Goal: Information Seeking & Learning: Check status

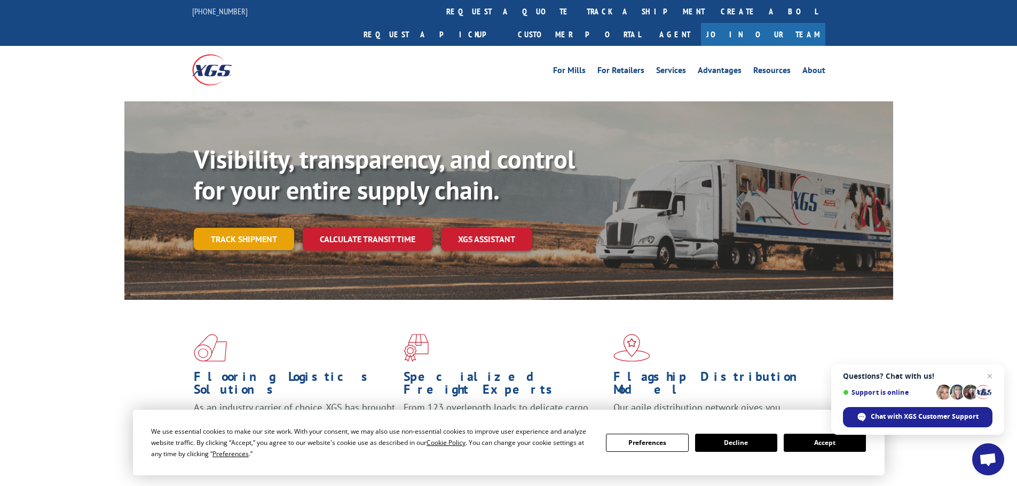
click at [257, 228] on link "Track shipment" at bounding box center [244, 239] width 100 height 22
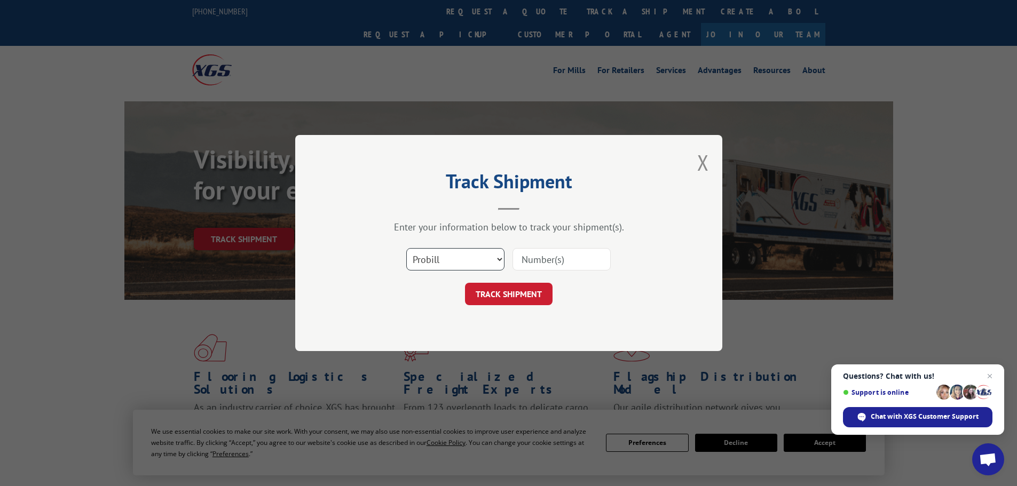
click at [448, 265] on select "Select category... Probill BOL PO" at bounding box center [455, 259] width 98 height 22
select select "po"
click at [406, 248] on select "Select category... Probill BOL PO" at bounding box center [455, 259] width 98 height 22
click at [576, 264] on input at bounding box center [561, 259] width 98 height 22
paste input "02520740"
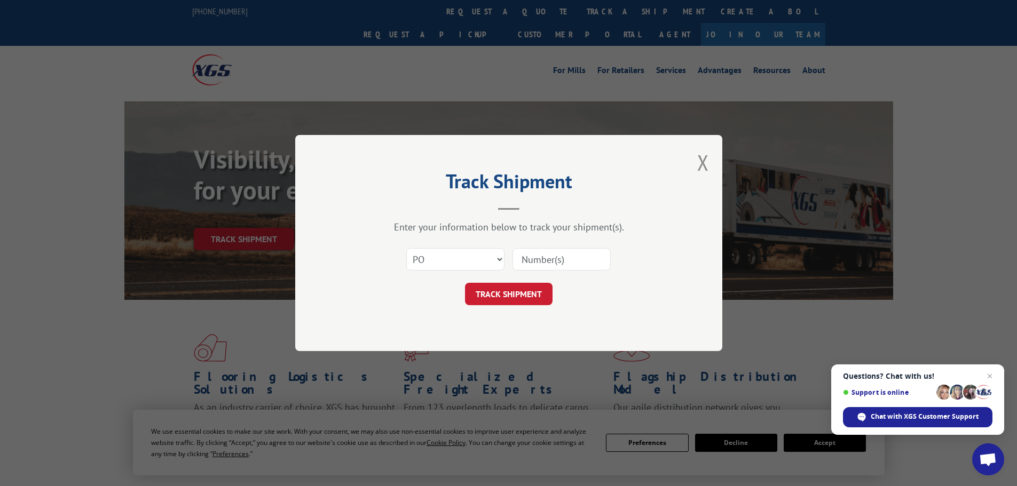
type input "02520740"
click button "TRACK SHIPMENT" at bounding box center [509, 294] width 88 height 22
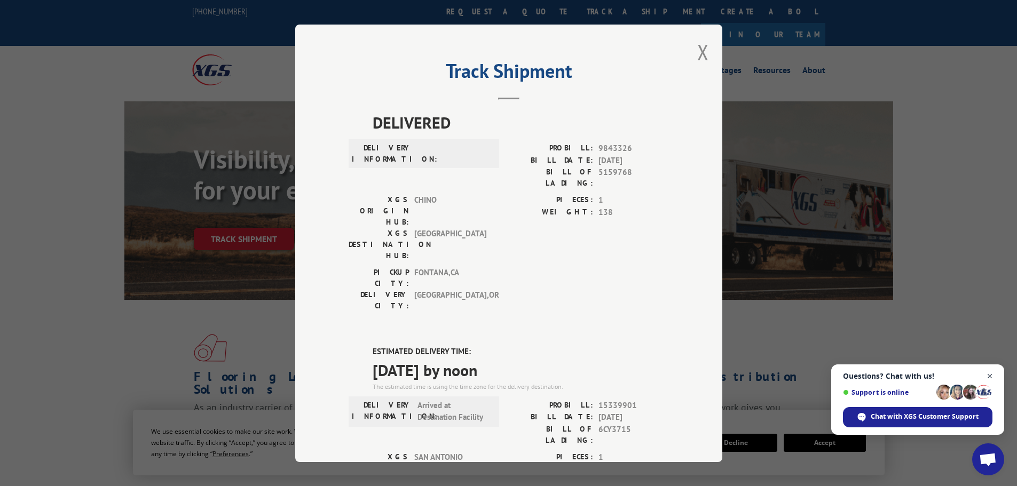
click at [987, 375] on span "Close chat" at bounding box center [989, 376] width 13 height 13
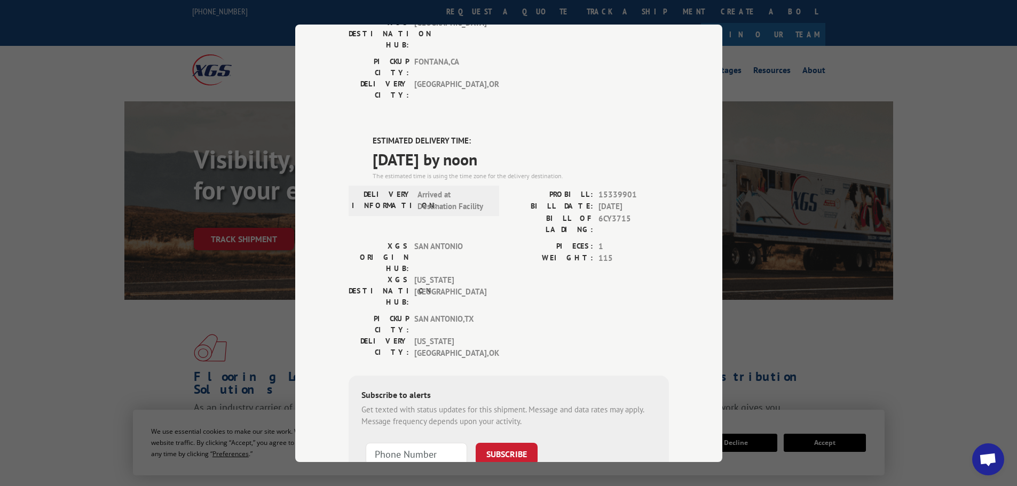
scroll to position [214, 0]
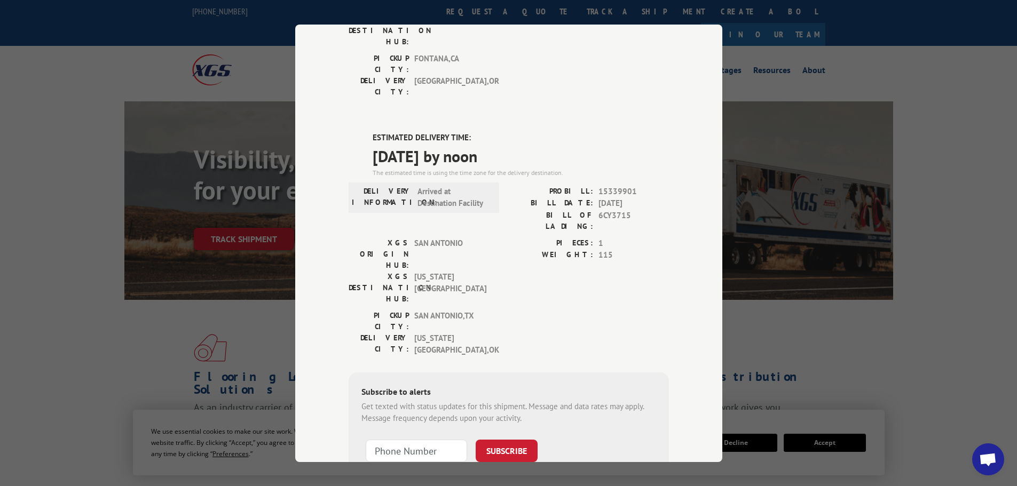
drag, startPoint x: 528, startPoint y: 97, endPoint x: 369, endPoint y: 87, distance: 159.4
click at [372, 144] on span "[DATE] by noon" at bounding box center [520, 156] width 296 height 24
copy span "[DATE] by noon"
